Goal: Information Seeking & Learning: Learn about a topic

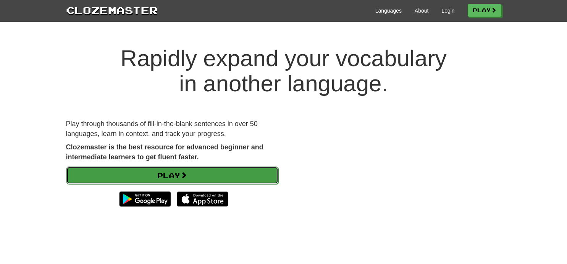
click at [174, 174] on link "Play" at bounding box center [172, 176] width 212 height 18
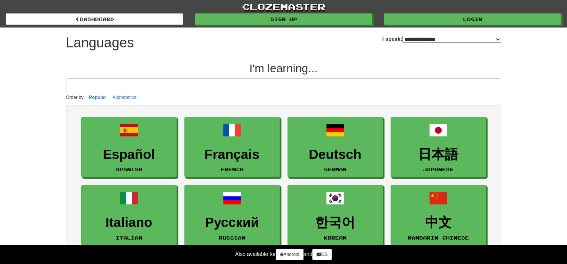
select select "*******"
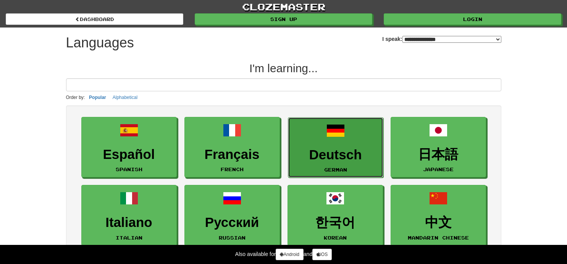
click at [332, 147] on h3 "Deutsch" at bounding box center [335, 154] width 87 height 15
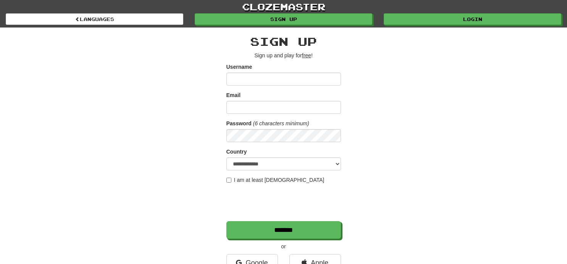
click at [95, 26] on div "clozemaster Languages Sign up Login Languages" at bounding box center [284, 14] width 556 height 28
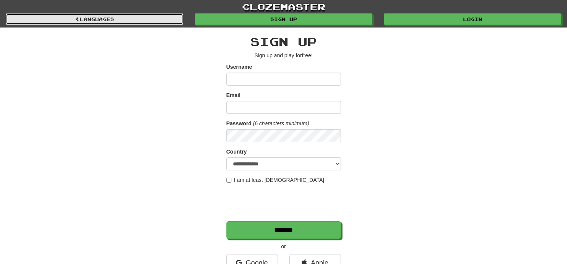
click at [93, 18] on link "Languages" at bounding box center [95, 18] width 178 height 11
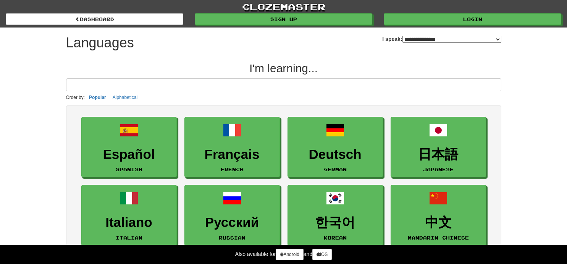
select select "*******"
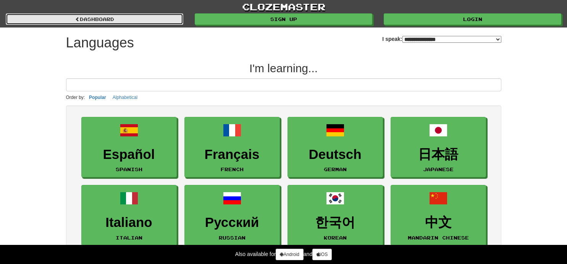
click at [73, 14] on link "dashboard" at bounding box center [95, 18] width 178 height 11
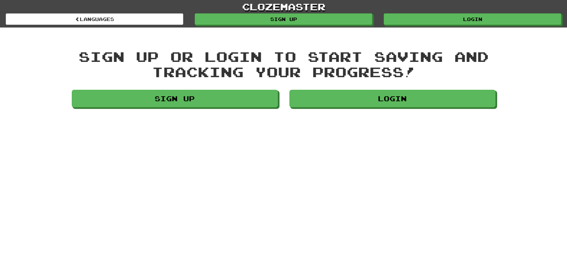
click at [211, 89] on div "Sign up or login to start saving and tracking your progress! Sign up Login" at bounding box center [284, 80] width 436 height 62
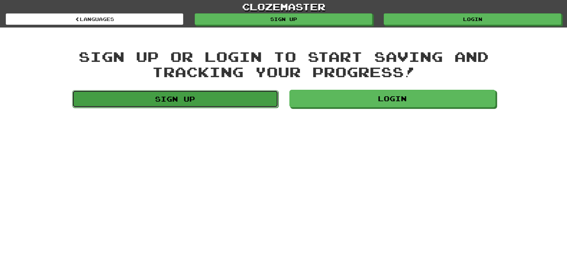
click at [210, 97] on link "Sign up" at bounding box center [175, 99] width 206 height 18
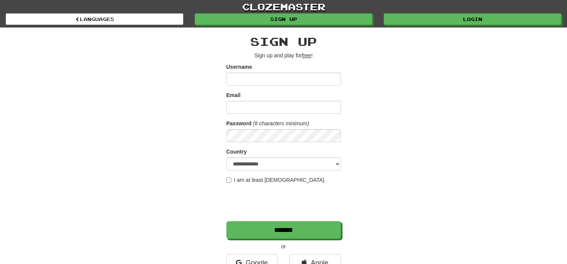
click at [249, 79] on input "Username" at bounding box center [284, 79] width 115 height 13
type input "*******"
type input "**********"
select select "**"
click at [228, 177] on label "I am at least 16 years old" at bounding box center [276, 180] width 98 height 8
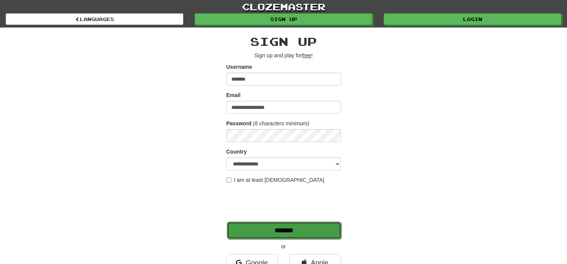
click at [259, 230] on input "*******" at bounding box center [284, 231] width 115 height 18
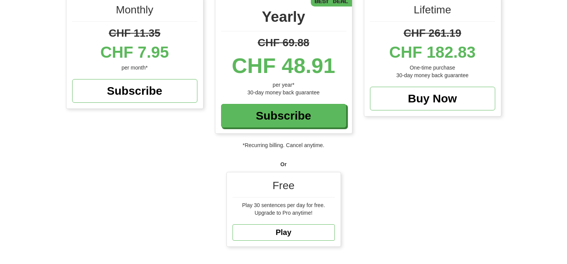
scroll to position [120, 0]
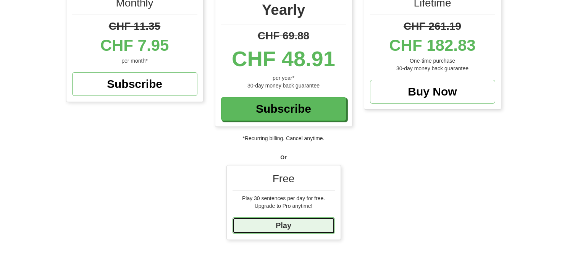
click at [283, 219] on link "Play" at bounding box center [284, 225] width 102 height 16
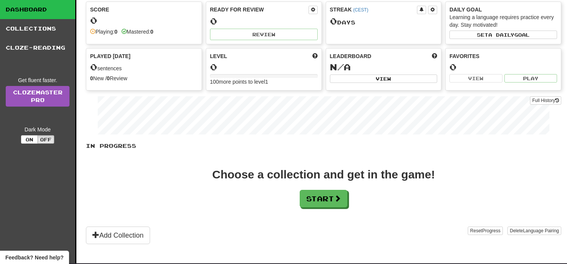
scroll to position [49, 0]
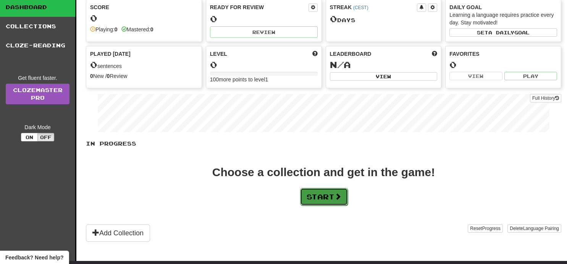
click at [319, 192] on button "Start" at bounding box center [324, 197] width 48 height 18
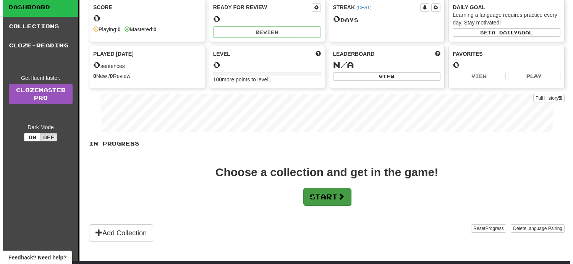
scroll to position [0, 0]
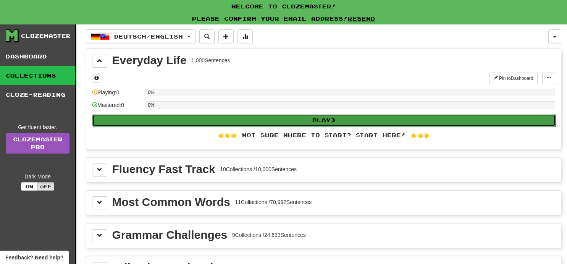
click at [325, 122] on button "Play" at bounding box center [323, 120] width 463 height 13
select select "**"
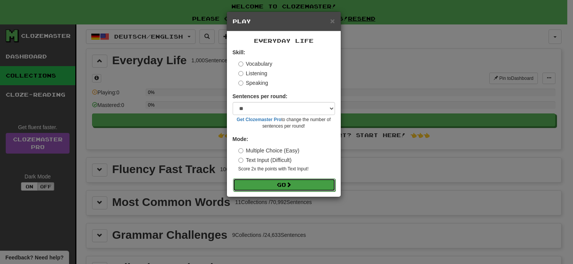
click at [291, 183] on span at bounding box center [288, 184] width 5 height 5
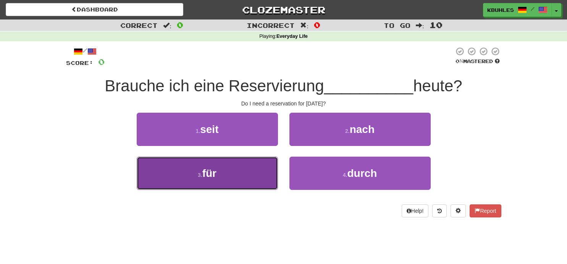
click at [237, 173] on button "3 . für" at bounding box center [207, 173] width 141 height 33
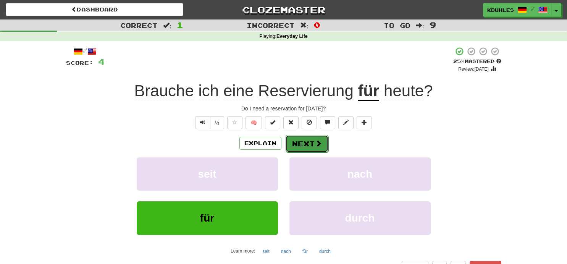
click at [300, 150] on button "Next" at bounding box center [307, 144] width 43 height 18
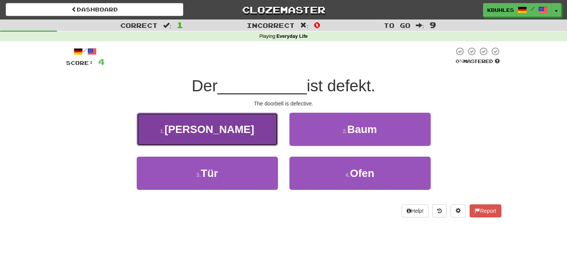
click at [239, 125] on button "1 . Klingel" at bounding box center [207, 129] width 141 height 33
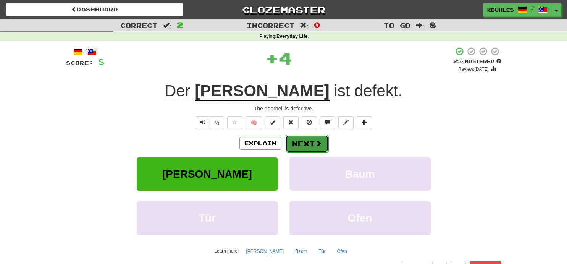
click at [305, 144] on button "Next" at bounding box center [307, 144] width 43 height 18
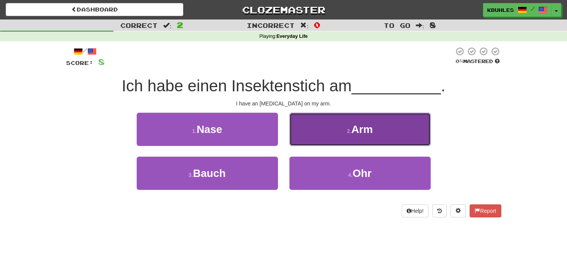
click at [314, 132] on button "2 . Arm" at bounding box center [360, 129] width 141 height 33
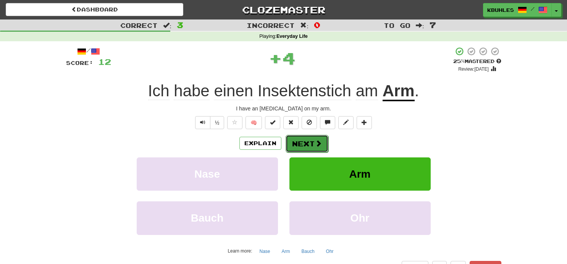
click at [305, 144] on button "Next" at bounding box center [307, 144] width 43 height 18
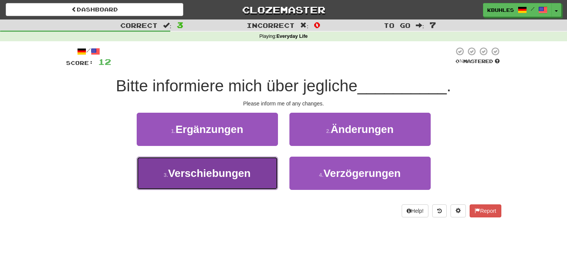
click at [245, 164] on button "3 . Verschiebungen" at bounding box center [207, 173] width 141 height 33
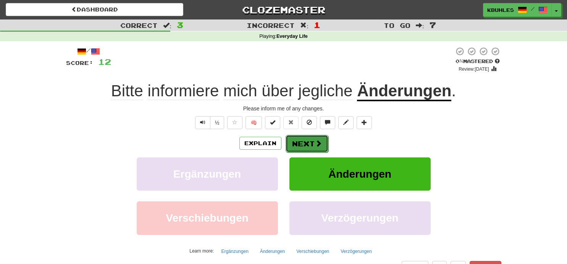
click at [308, 141] on button "Next" at bounding box center [307, 144] width 43 height 18
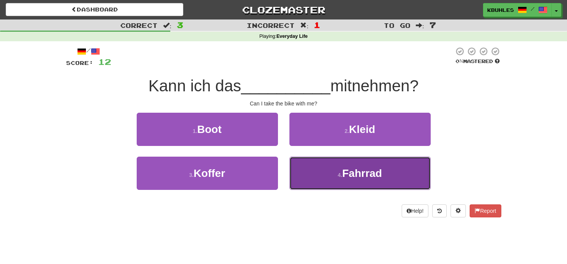
click at [318, 170] on button "4 . Fahrrad" at bounding box center [360, 173] width 141 height 33
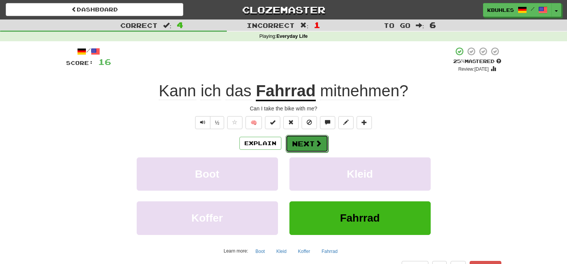
click at [298, 138] on button "Next" at bounding box center [307, 144] width 43 height 18
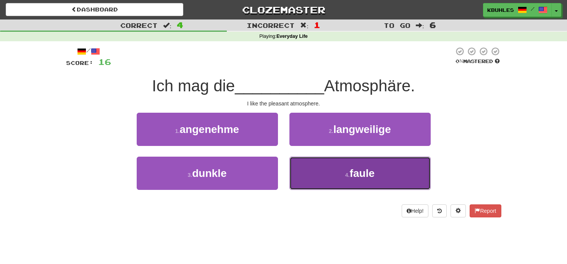
click at [311, 168] on button "4 . faule" at bounding box center [360, 173] width 141 height 33
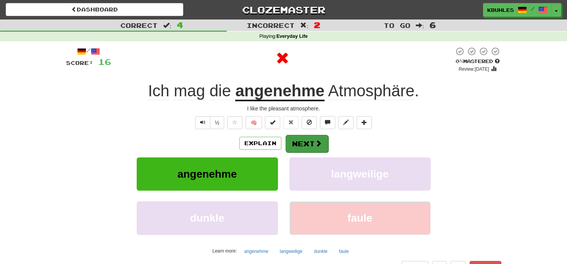
click at [307, 146] on button "Next" at bounding box center [307, 144] width 43 height 18
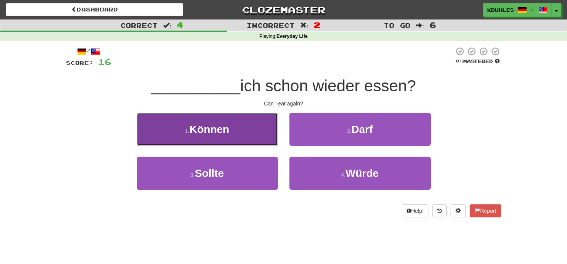
click at [223, 133] on span "Können" at bounding box center [209, 129] width 40 height 12
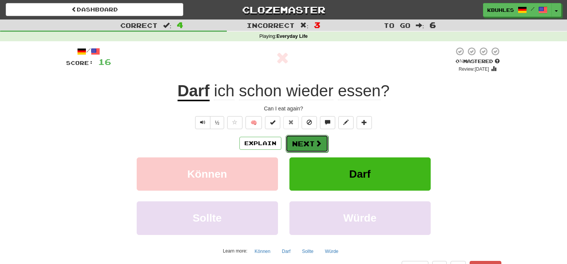
click at [309, 140] on button "Next" at bounding box center [307, 144] width 43 height 18
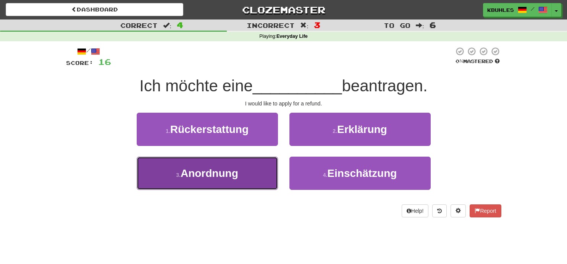
click at [245, 168] on button "3 . Anordnung" at bounding box center [207, 173] width 141 height 33
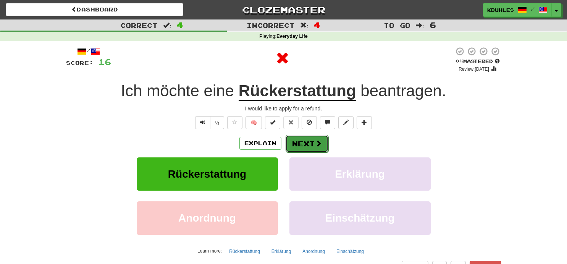
click at [319, 143] on span at bounding box center [318, 143] width 7 height 7
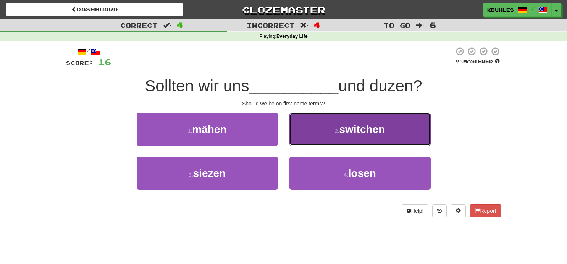
click at [342, 134] on span "switchen" at bounding box center [362, 129] width 46 height 12
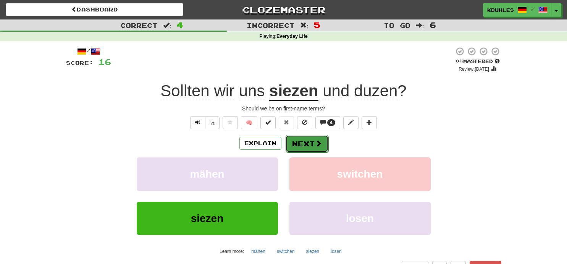
click at [320, 146] on span at bounding box center [318, 143] width 7 height 7
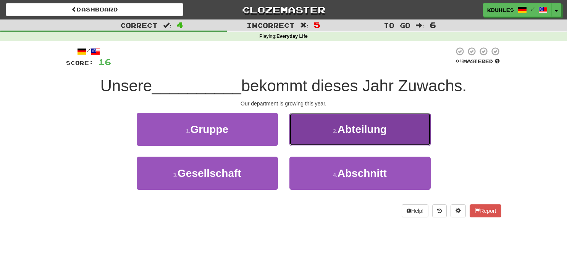
click at [327, 131] on button "2 . Abteilung" at bounding box center [360, 129] width 141 height 33
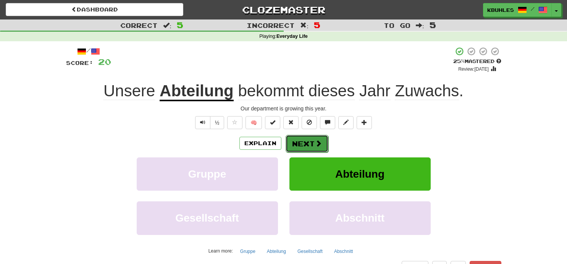
click at [313, 141] on button "Next" at bounding box center [307, 144] width 43 height 18
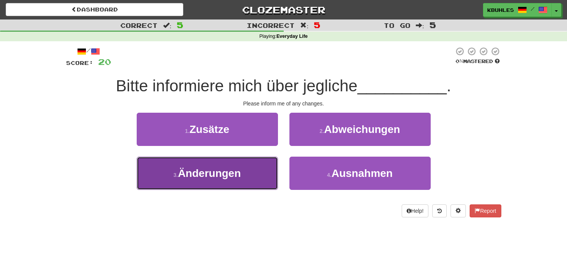
click at [270, 167] on button "3 . Änderungen" at bounding box center [207, 173] width 141 height 33
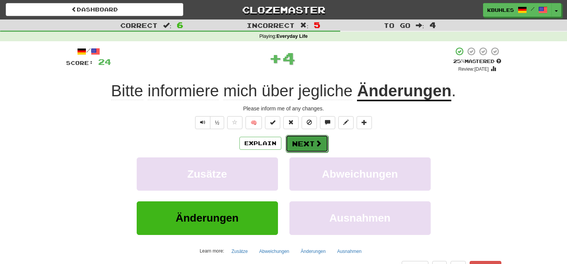
click at [317, 141] on span at bounding box center [318, 143] width 7 height 7
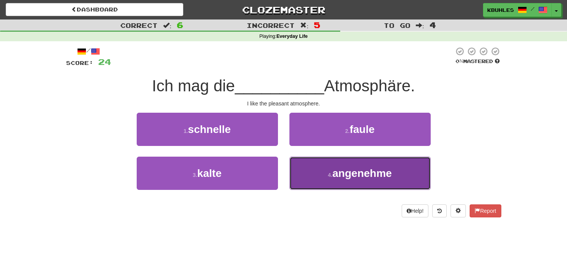
click at [327, 166] on button "4 . angenehme" at bounding box center [360, 173] width 141 height 33
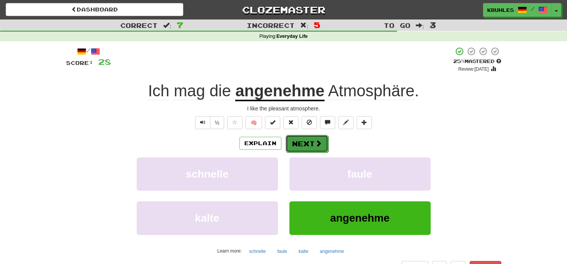
click at [315, 141] on span at bounding box center [318, 143] width 7 height 7
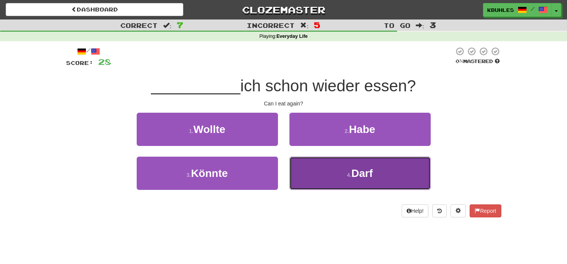
click at [321, 168] on button "4 . Darf" at bounding box center [360, 173] width 141 height 33
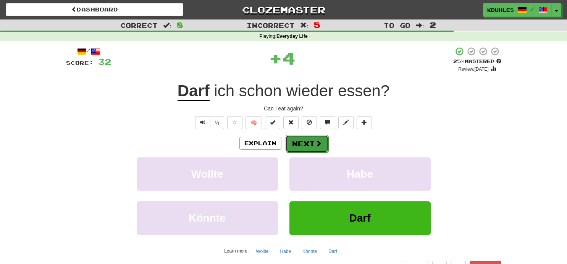
click at [304, 141] on button "Next" at bounding box center [307, 144] width 43 height 18
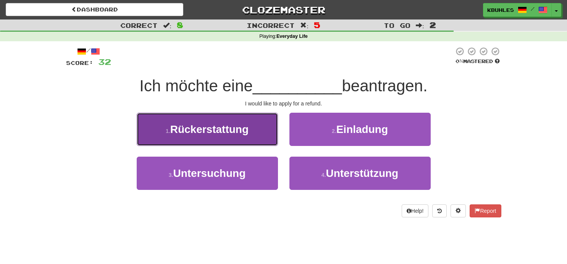
click at [272, 133] on button "1 . Rückerstattung" at bounding box center [207, 129] width 141 height 33
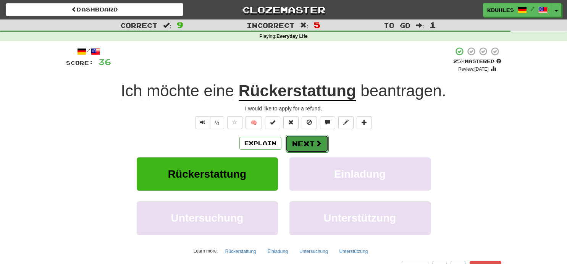
click at [300, 139] on button "Next" at bounding box center [307, 144] width 43 height 18
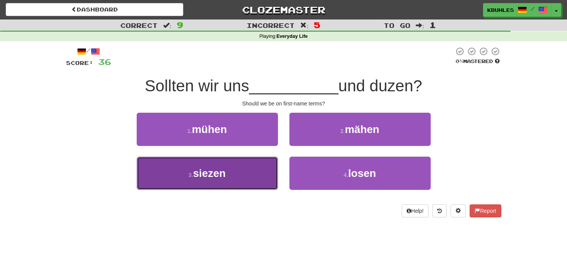
click at [235, 172] on button "3 . siezen" at bounding box center [207, 173] width 141 height 33
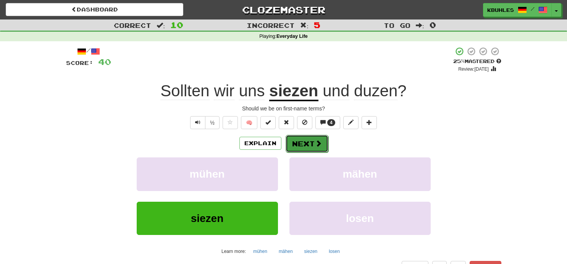
click at [293, 146] on button "Next" at bounding box center [307, 144] width 43 height 18
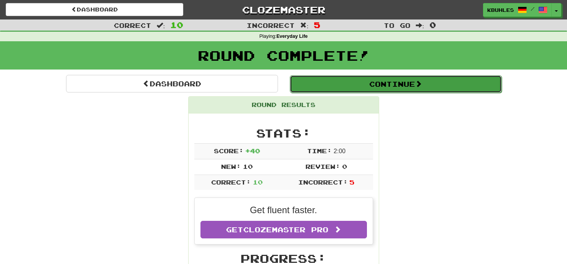
click at [321, 88] on button "Continue" at bounding box center [396, 84] width 212 height 18
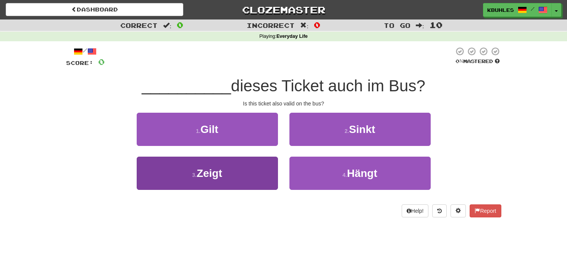
click at [241, 173] on button "3 . Zeigt" at bounding box center [207, 173] width 141 height 33
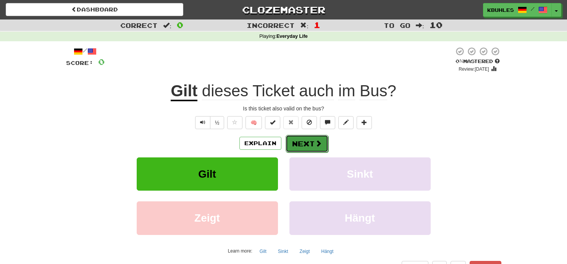
click at [302, 142] on button "Next" at bounding box center [307, 144] width 43 height 18
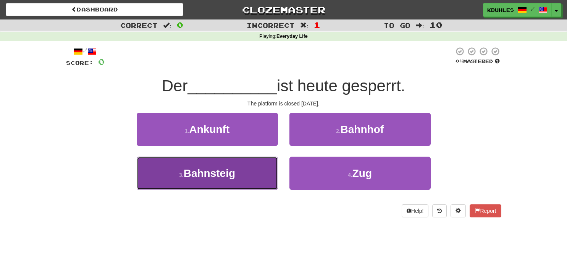
click at [250, 172] on button "3 . Bahnsteig" at bounding box center [207, 173] width 141 height 33
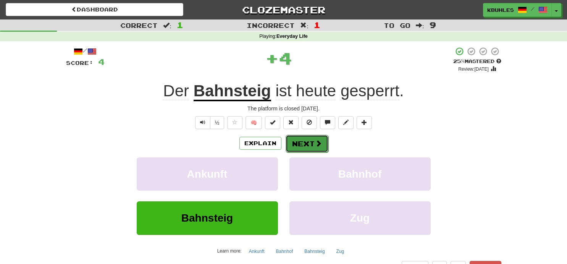
click at [308, 143] on button "Next" at bounding box center [307, 144] width 43 height 18
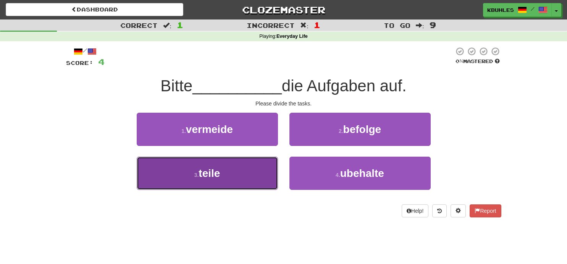
click at [245, 170] on button "3 . teile" at bounding box center [207, 173] width 141 height 33
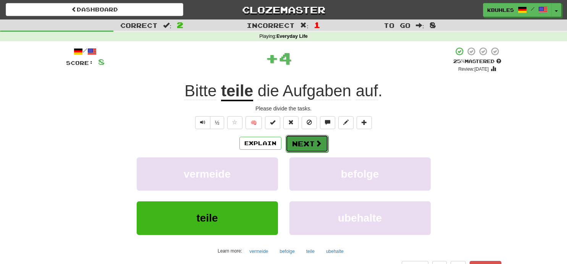
click at [313, 136] on button "Next" at bounding box center [307, 144] width 43 height 18
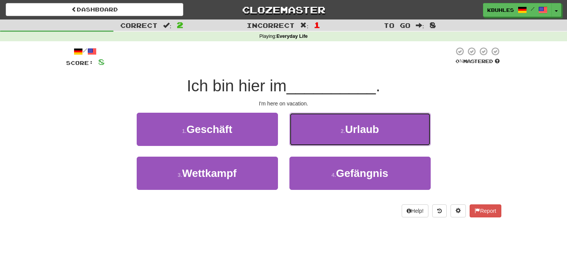
click at [313, 136] on button "2 . Urlaub" at bounding box center [360, 129] width 141 height 33
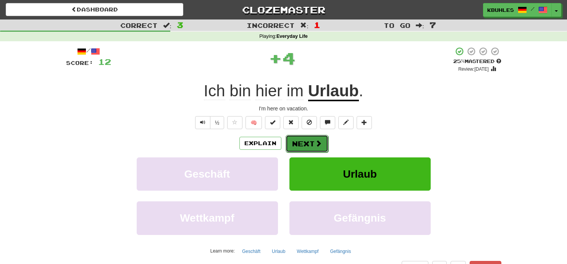
click at [312, 141] on button "Next" at bounding box center [307, 144] width 43 height 18
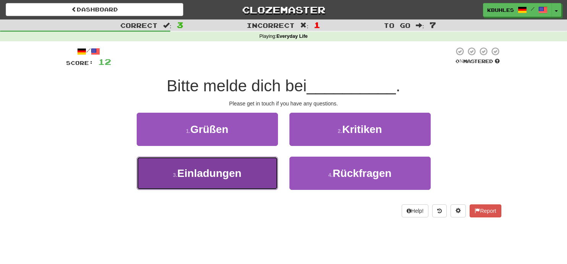
click at [269, 170] on button "3 . Einladungen" at bounding box center [207, 173] width 141 height 33
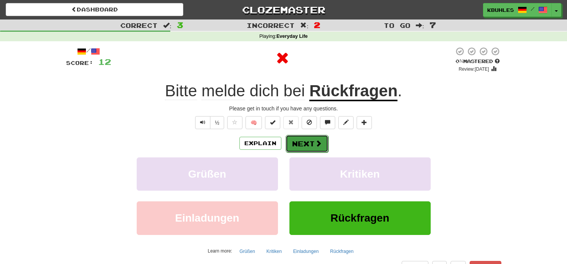
click at [303, 145] on button "Next" at bounding box center [307, 144] width 43 height 18
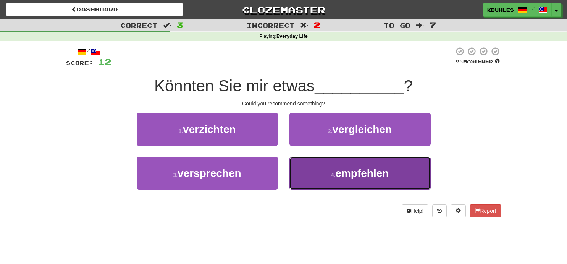
click at [324, 182] on button "4 . empfehlen" at bounding box center [360, 173] width 141 height 33
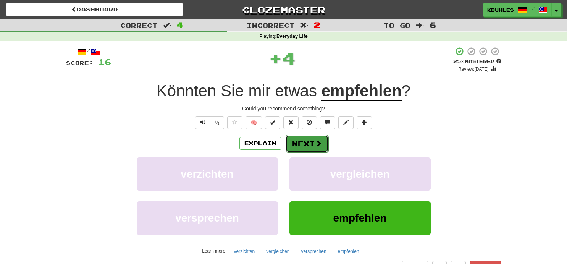
click at [311, 143] on button "Next" at bounding box center [307, 144] width 43 height 18
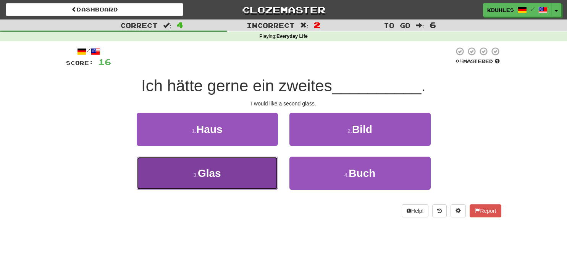
click at [231, 162] on button "3 . Glas" at bounding box center [207, 173] width 141 height 33
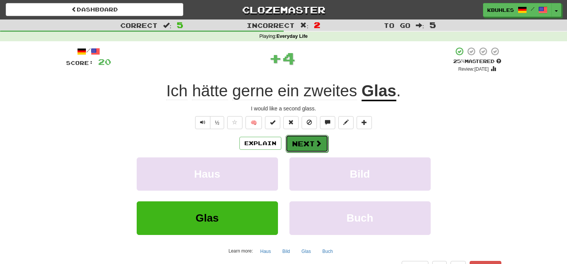
click at [297, 141] on button "Next" at bounding box center [307, 144] width 43 height 18
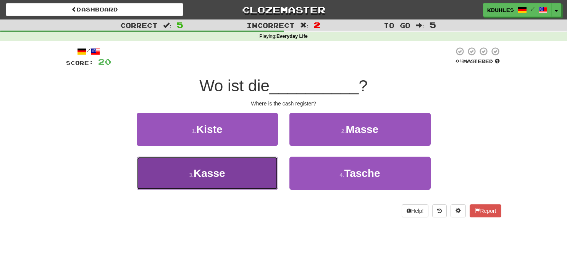
click at [245, 172] on button "3 . Kasse" at bounding box center [207, 173] width 141 height 33
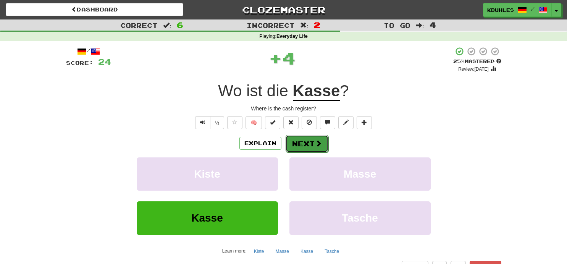
click at [308, 142] on button "Next" at bounding box center [307, 144] width 43 height 18
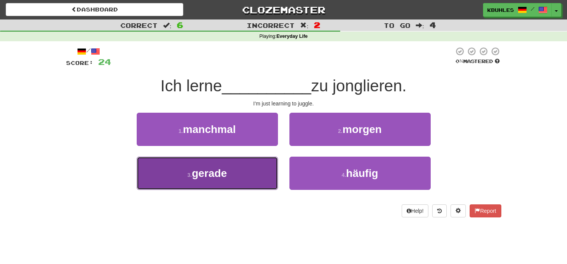
click at [234, 167] on button "3 . gerade" at bounding box center [207, 173] width 141 height 33
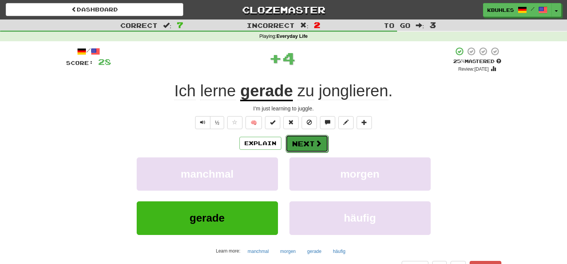
click at [306, 143] on button "Next" at bounding box center [307, 144] width 43 height 18
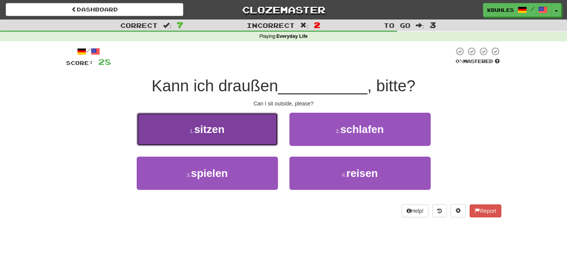
click at [265, 143] on button "1 . sitzen" at bounding box center [207, 129] width 141 height 33
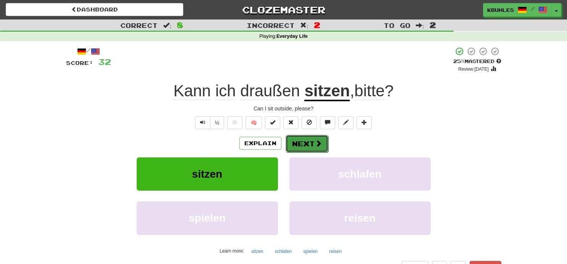
click at [317, 151] on button "Next" at bounding box center [307, 144] width 43 height 18
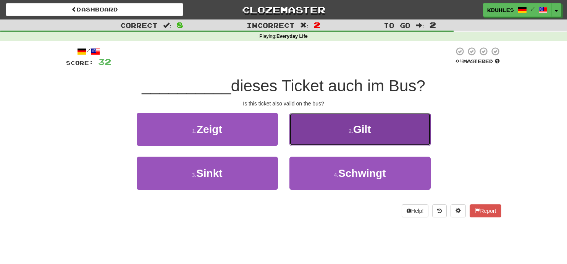
click at [318, 138] on button "2 . Gilt" at bounding box center [360, 129] width 141 height 33
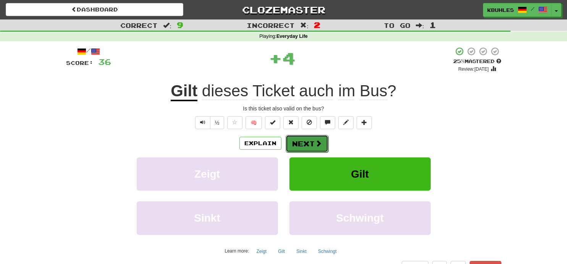
click at [307, 146] on button "Next" at bounding box center [307, 144] width 43 height 18
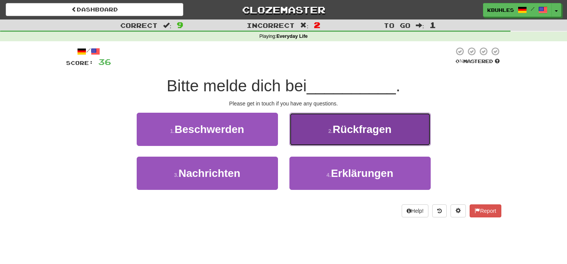
click at [319, 128] on button "2 . Rückfragen" at bounding box center [360, 129] width 141 height 33
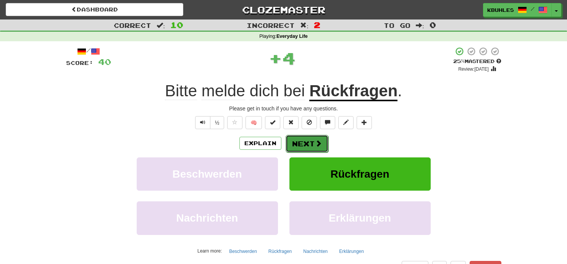
click at [309, 143] on button "Next" at bounding box center [307, 144] width 43 height 18
